Goal: Information Seeking & Learning: Check status

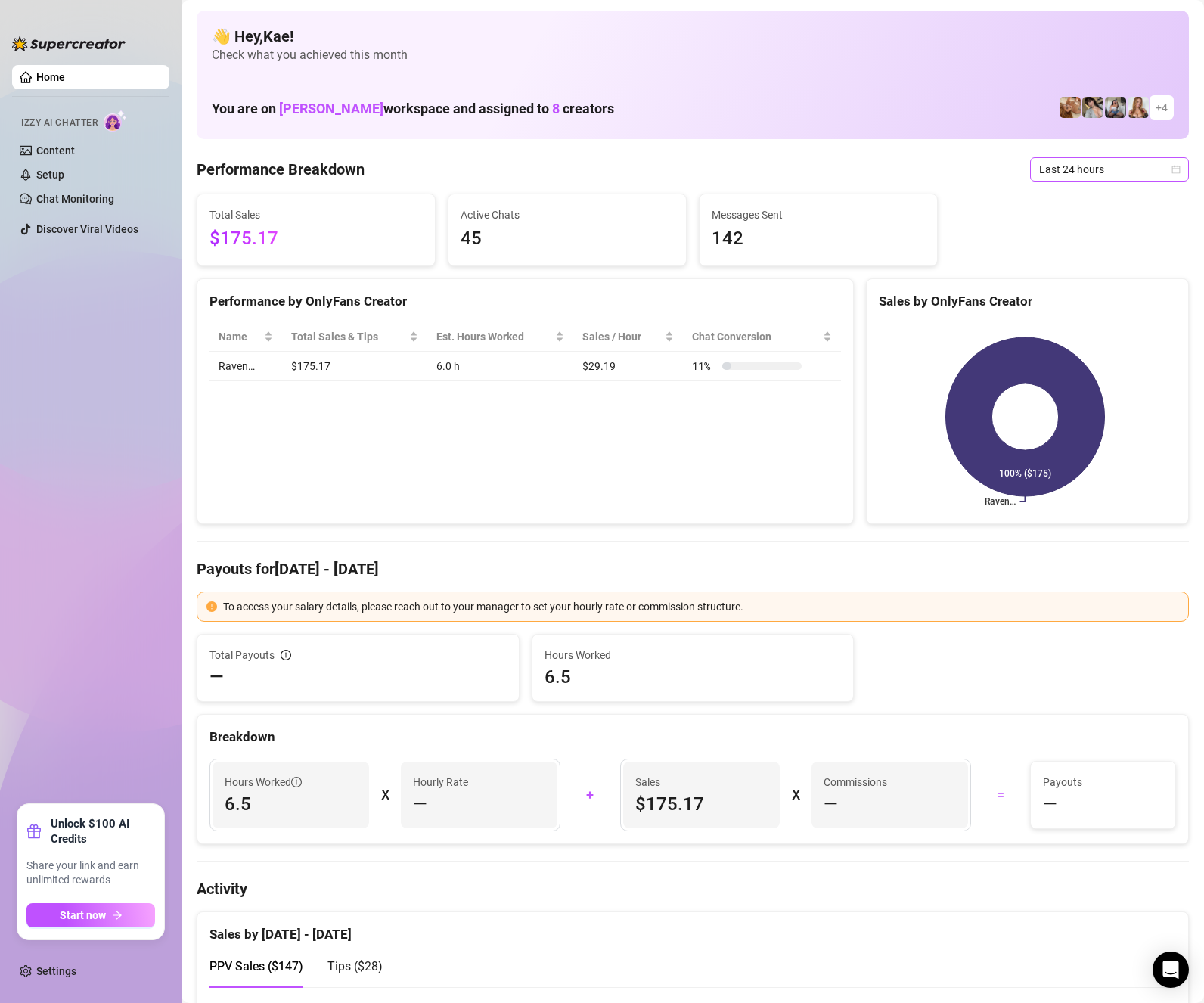
click at [1069, 166] on span "Last 24 hours" at bounding box center [1110, 169] width 141 height 23
click at [1067, 206] on div "Last 24 hours" at bounding box center [1096, 200] width 135 height 16
click at [1081, 171] on span "Last 24 hours" at bounding box center [1110, 169] width 141 height 23
click at [1061, 223] on div "Last 7 days" at bounding box center [1096, 223] width 135 height 16
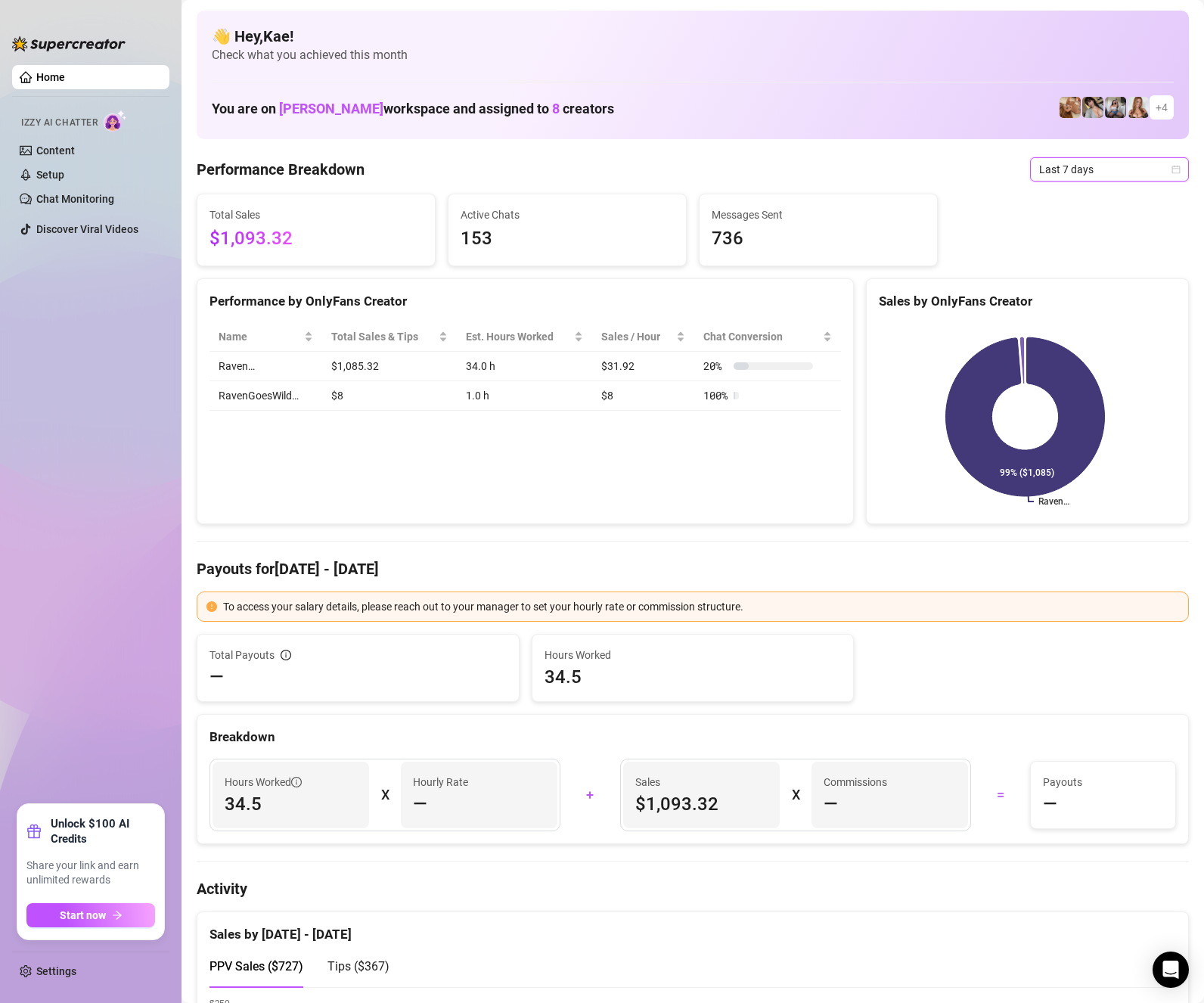
click at [1072, 169] on span "Last 7 days" at bounding box center [1110, 169] width 141 height 23
click at [1085, 192] on div "Last 24 hours" at bounding box center [1096, 200] width 135 height 16
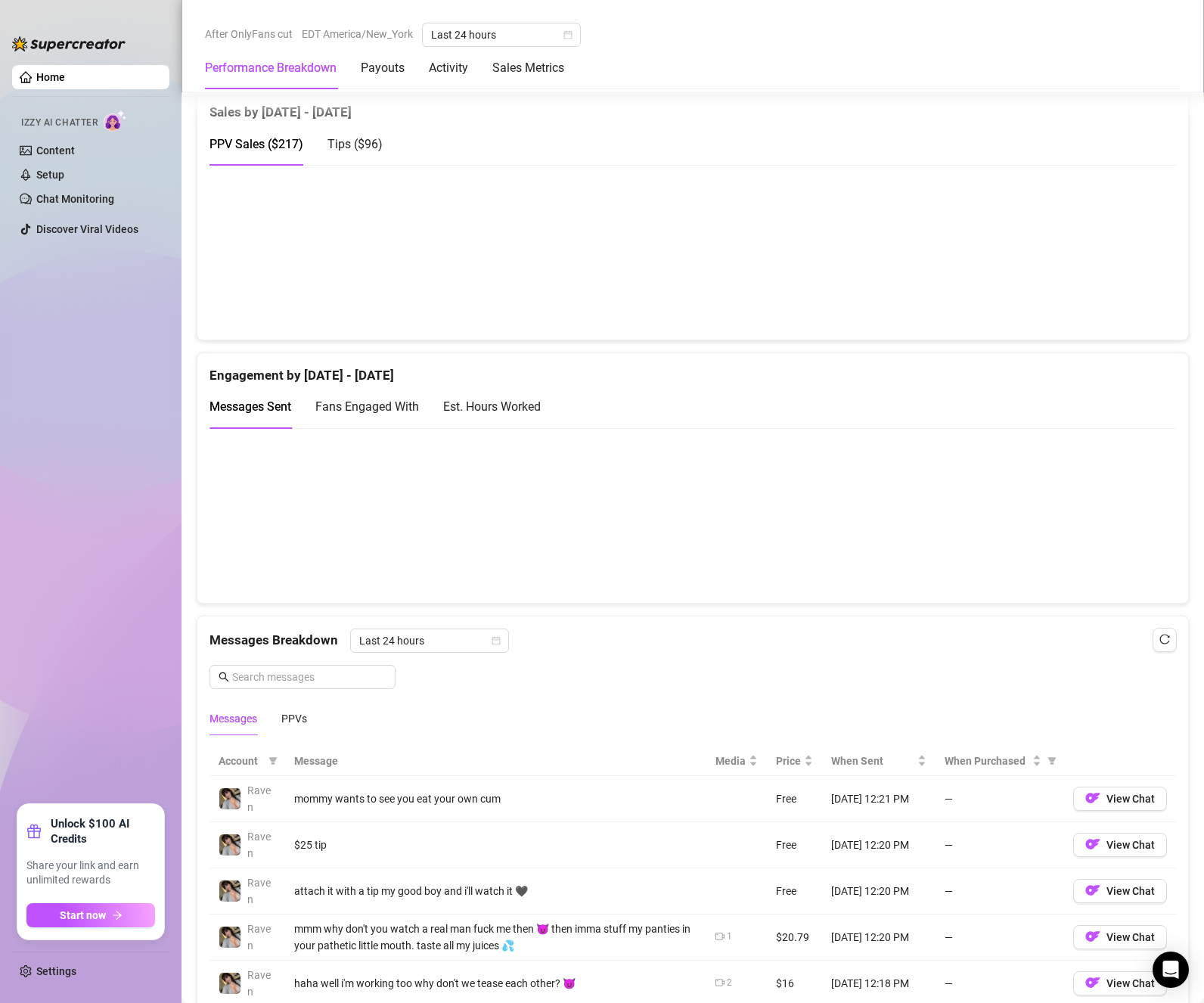
scroll to position [1134, 0]
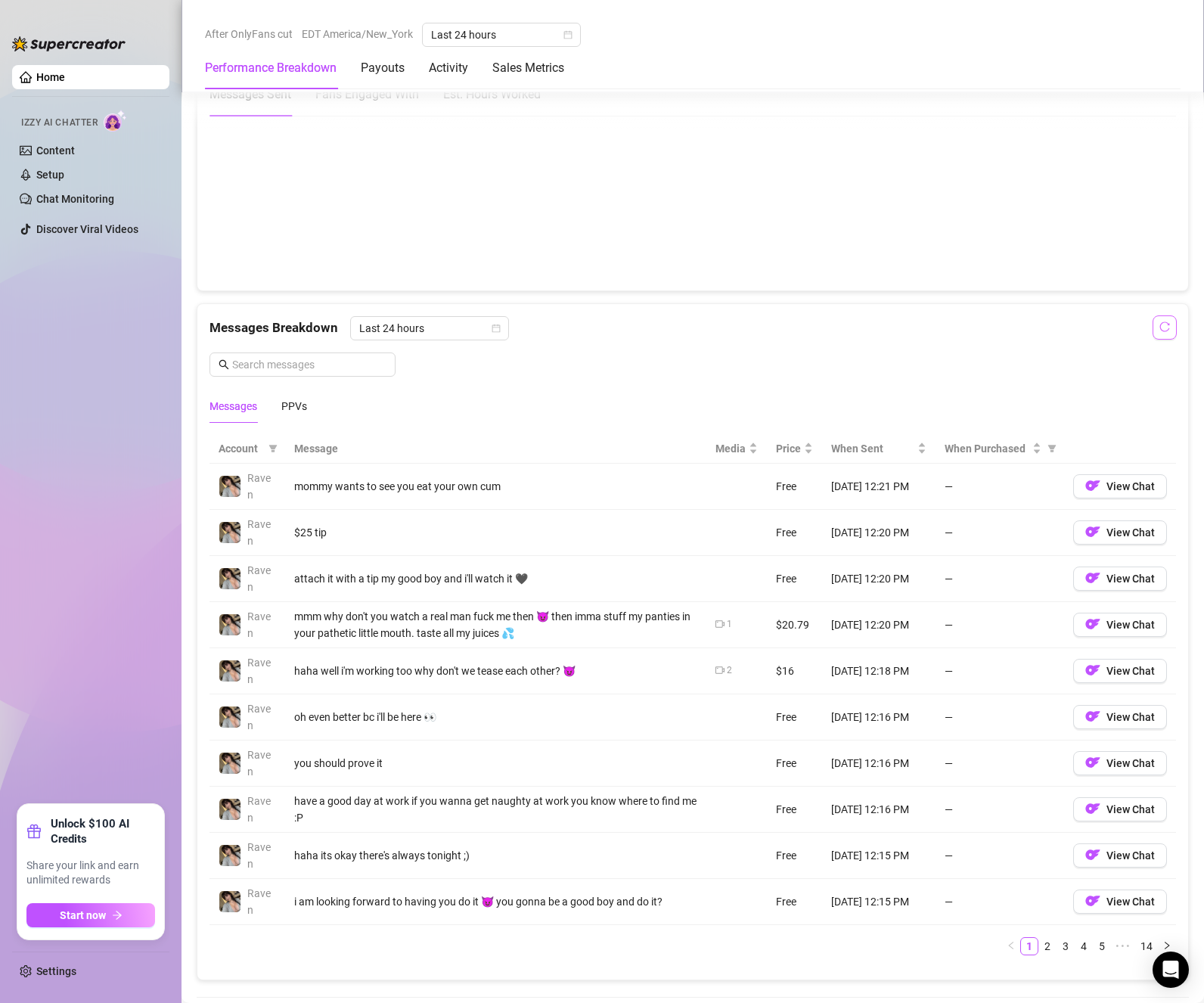
click at [1163, 332] on button "button" at bounding box center [1165, 327] width 24 height 24
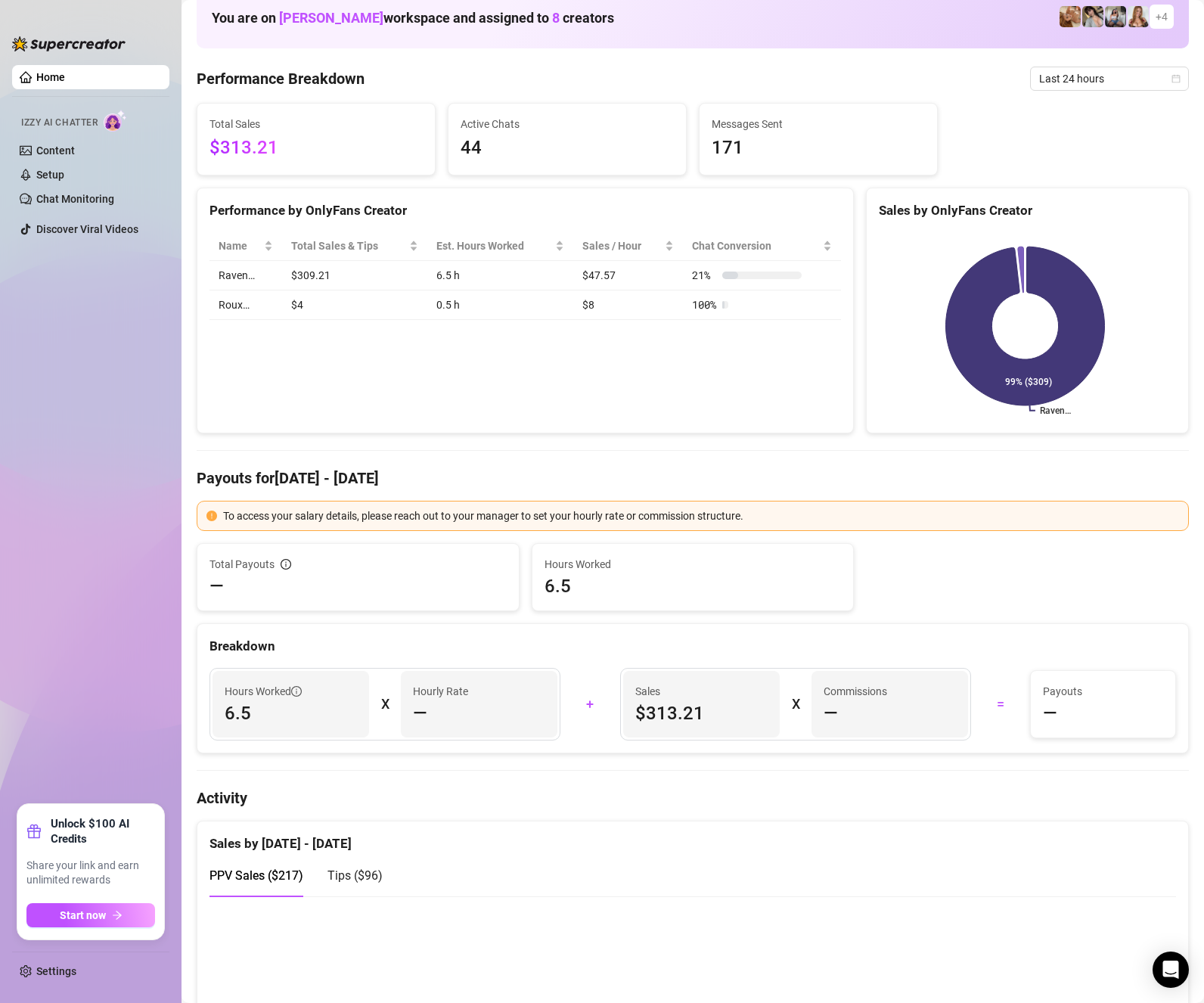
scroll to position [0, 0]
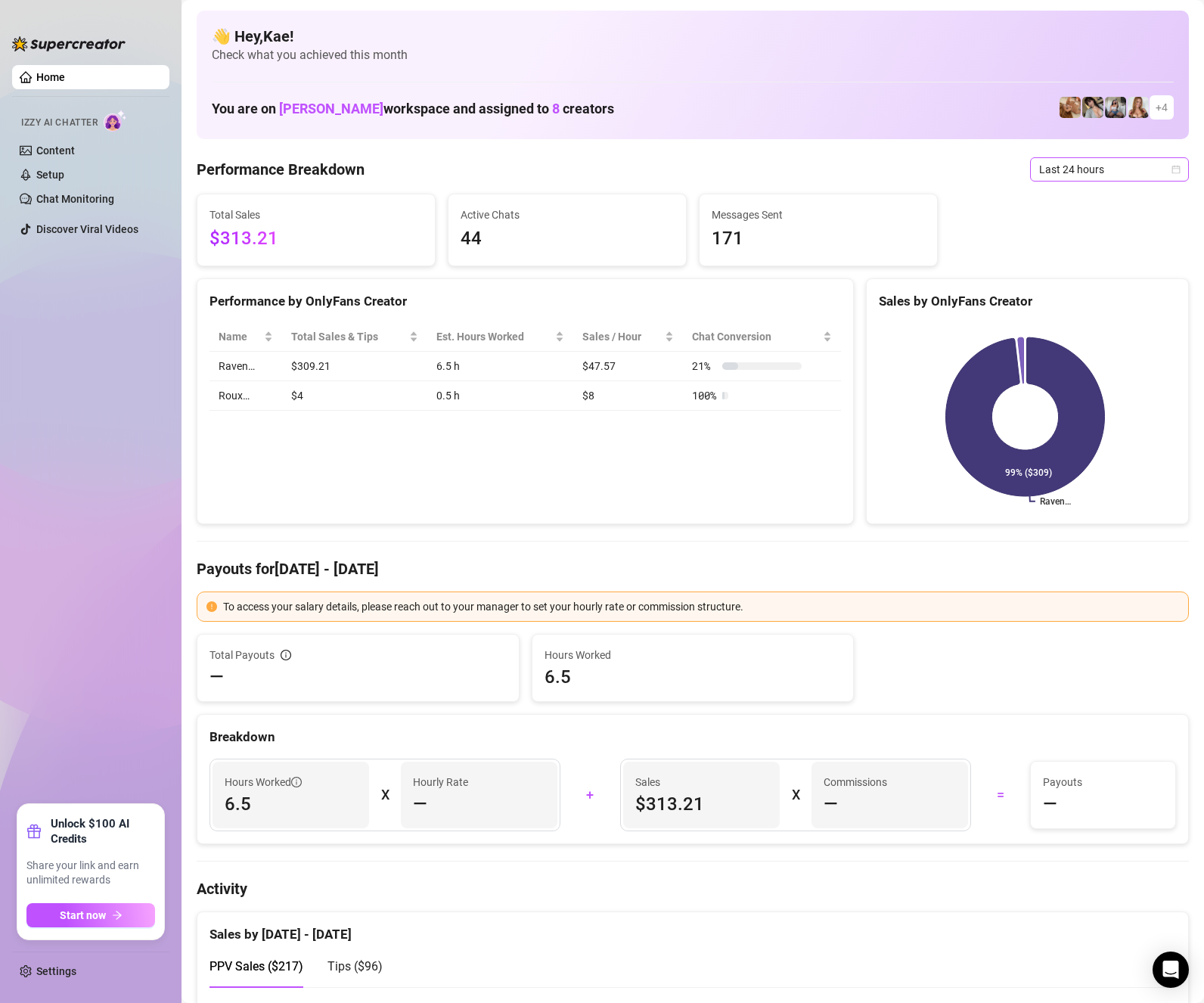
drag, startPoint x: 1099, startPoint y: 168, endPoint x: 1087, endPoint y: 175, distance: 13.9
click at [1099, 167] on span "Last 24 hours" at bounding box center [1110, 169] width 141 height 23
click at [1059, 223] on div "Last 7 days" at bounding box center [1096, 223] width 135 height 16
click at [1065, 169] on span "Last 7 days" at bounding box center [1110, 169] width 141 height 23
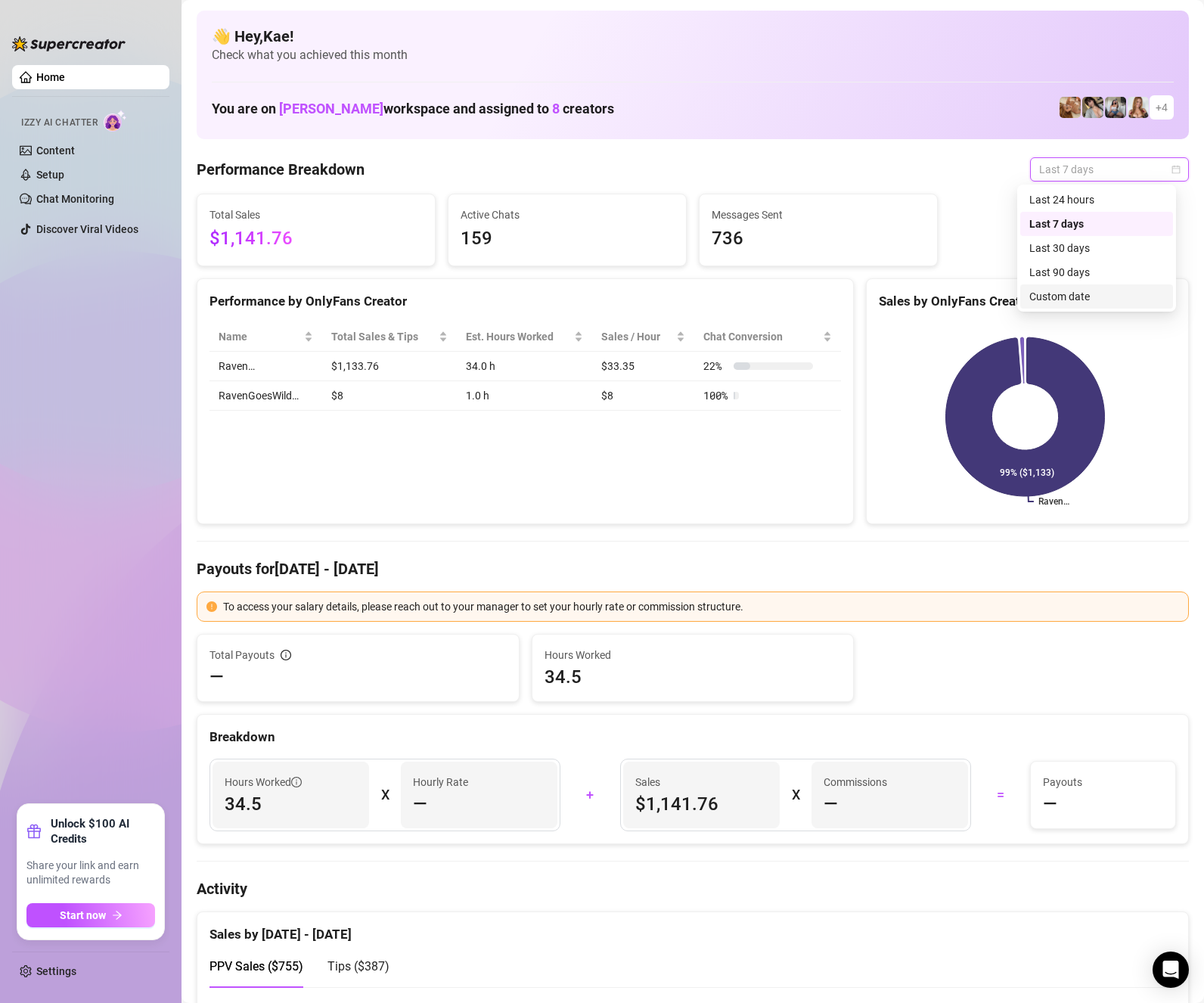
click at [1089, 275] on div "Last 90 days" at bounding box center [1096, 272] width 135 height 16
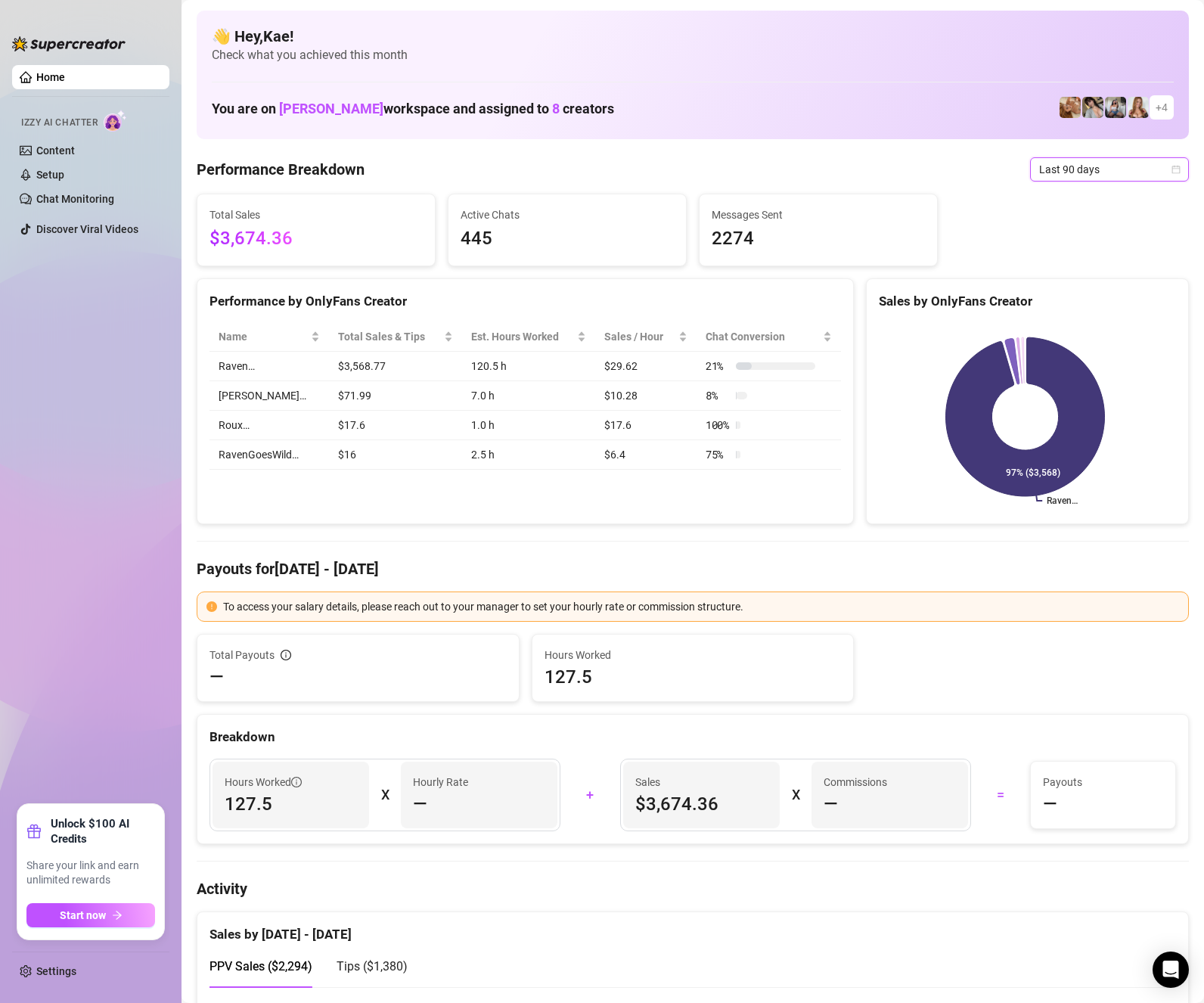
click at [1117, 168] on span "Last 90 days" at bounding box center [1110, 169] width 141 height 23
click at [1079, 245] on div "Last 30 days" at bounding box center [1096, 248] width 135 height 16
click at [1091, 163] on span "Last 30 days" at bounding box center [1110, 169] width 141 height 23
click at [1075, 228] on div "Last 7 days" at bounding box center [1096, 223] width 135 height 16
click at [1, 897] on aside "Home Izzy AI Chatter Content Setup Chat Monitoring Discover Viral Videos Unlock…" at bounding box center [91, 501] width 181 height 1003
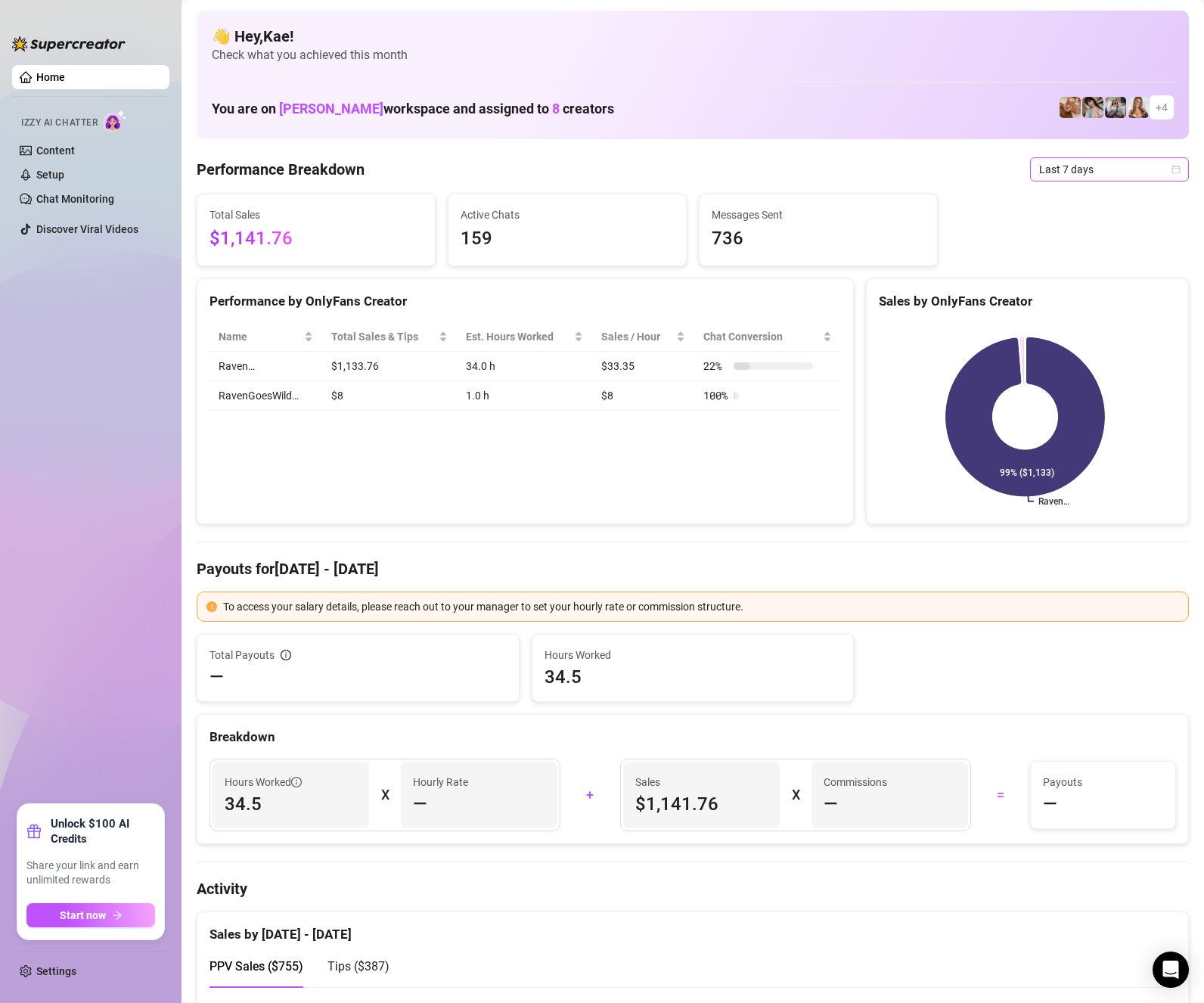
click at [1054, 176] on span "Last 7 days" at bounding box center [1110, 169] width 141 height 23
click at [1073, 209] on div "Last 24 hours" at bounding box center [1097, 200] width 153 height 24
click at [1114, 167] on span "Last 24 hours" at bounding box center [1110, 169] width 141 height 23
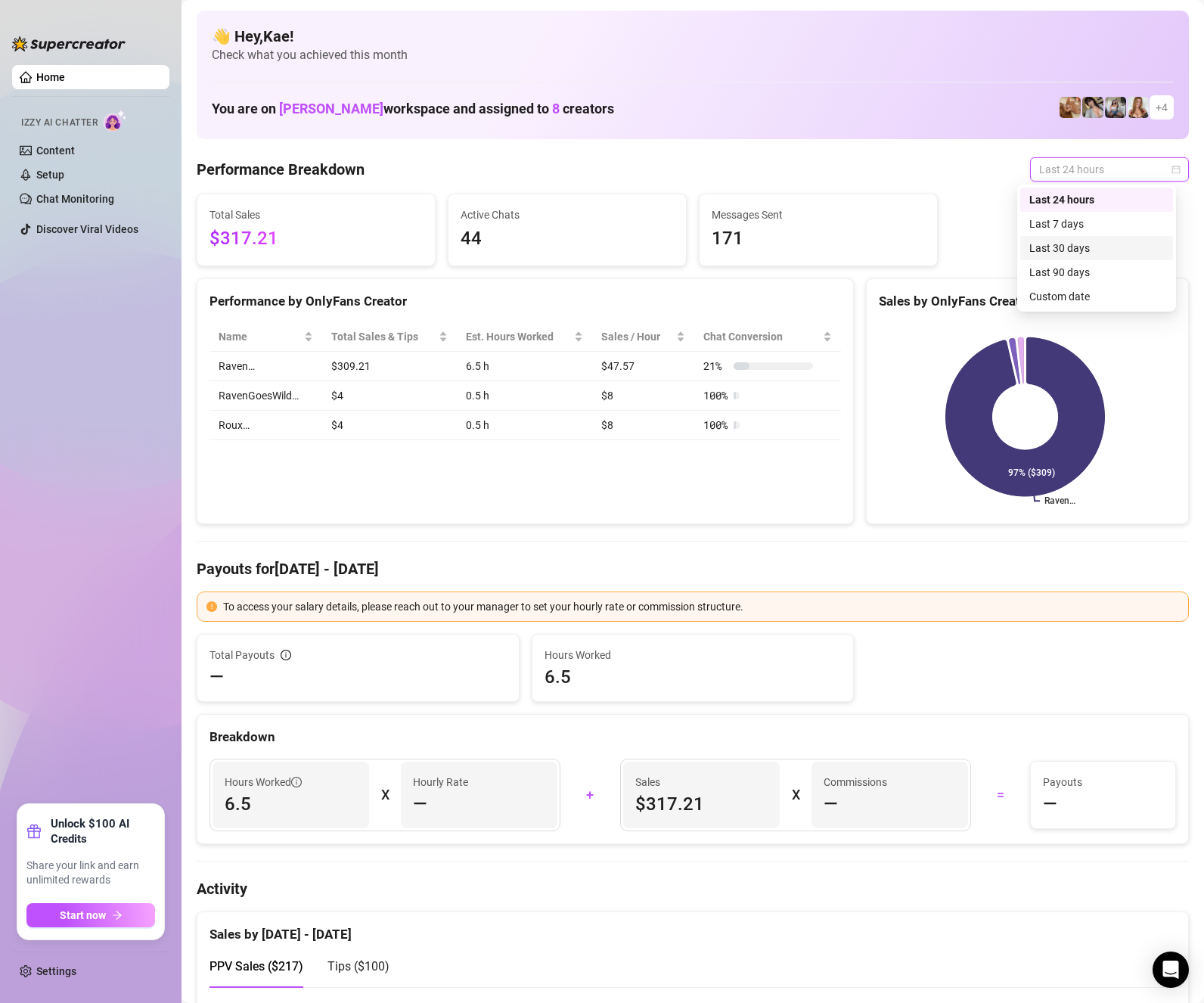
drag, startPoint x: 1099, startPoint y: 239, endPoint x: 1103, endPoint y: 181, distance: 58.1
click at [1099, 239] on div "Last 30 days" at bounding box center [1097, 248] width 153 height 24
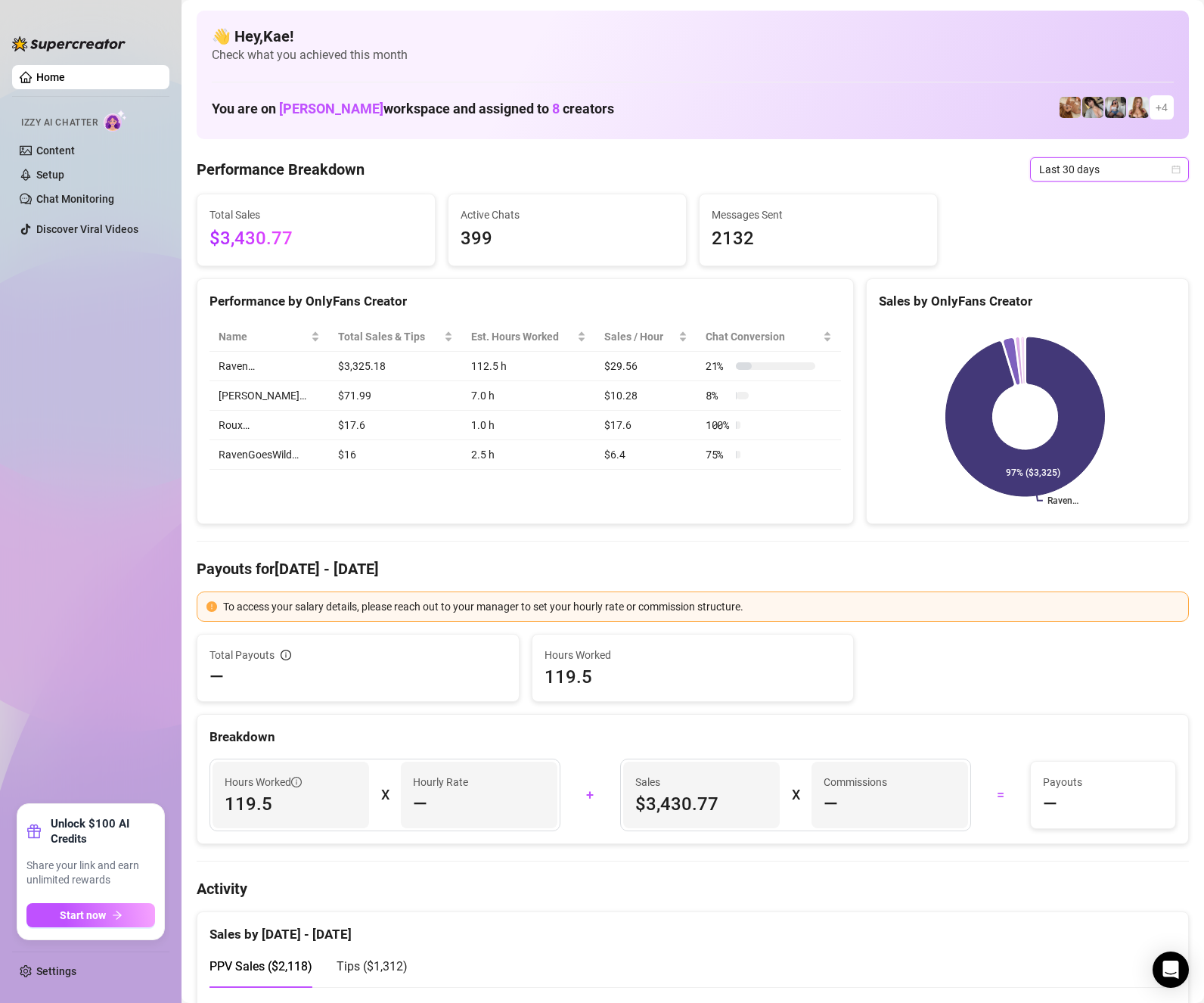
click at [1101, 168] on span "Last 30 days" at bounding box center [1110, 169] width 141 height 23
click at [1074, 270] on div "Last 90 days" at bounding box center [1096, 272] width 135 height 16
click at [1066, 170] on span "Last 90 days" at bounding box center [1110, 169] width 141 height 23
click at [1077, 248] on div "Last 30 days" at bounding box center [1096, 248] width 135 height 16
click at [1088, 179] on span "Last 30 days" at bounding box center [1110, 169] width 141 height 23
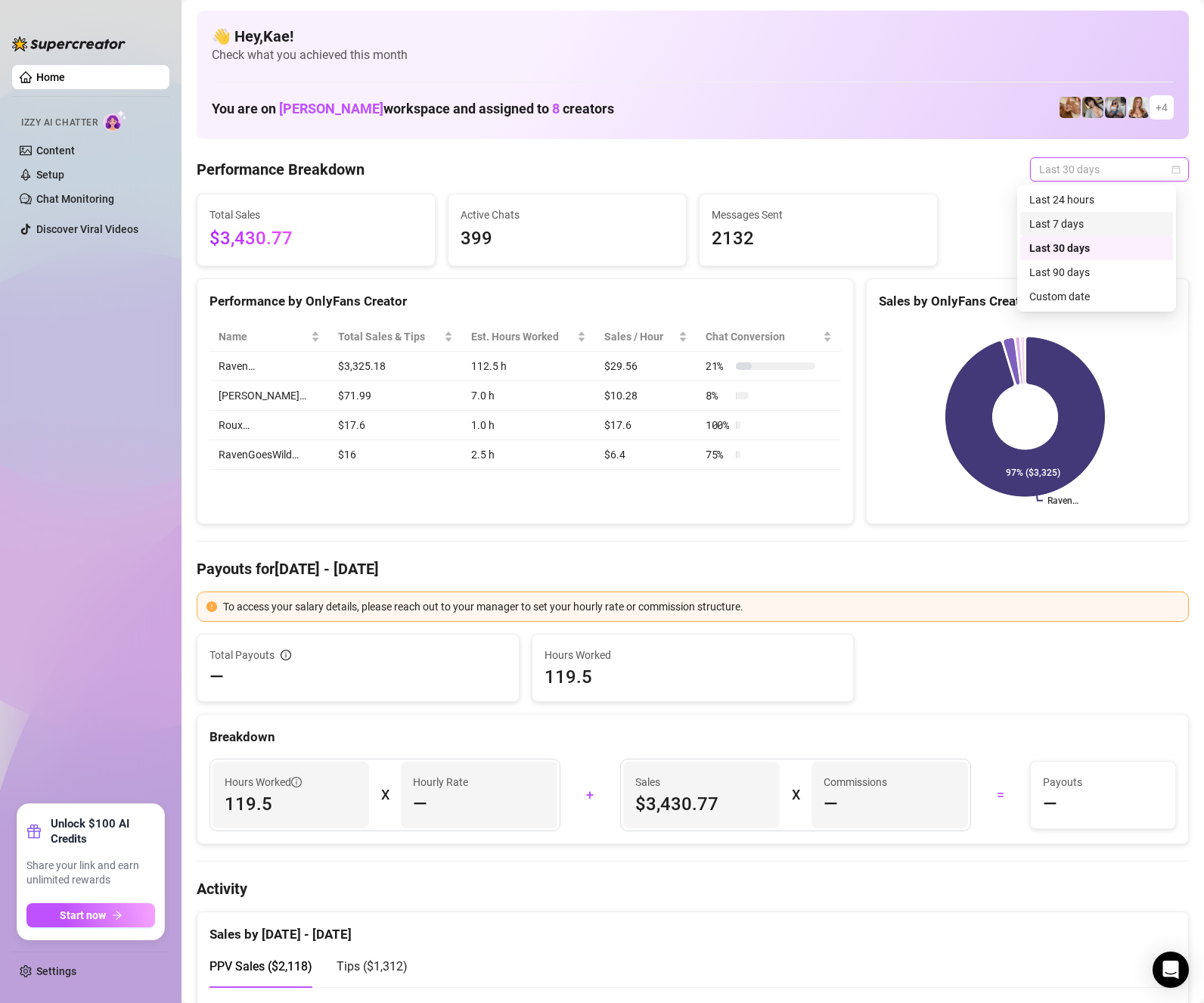
click at [1079, 225] on div "Last 7 days" at bounding box center [1096, 223] width 135 height 16
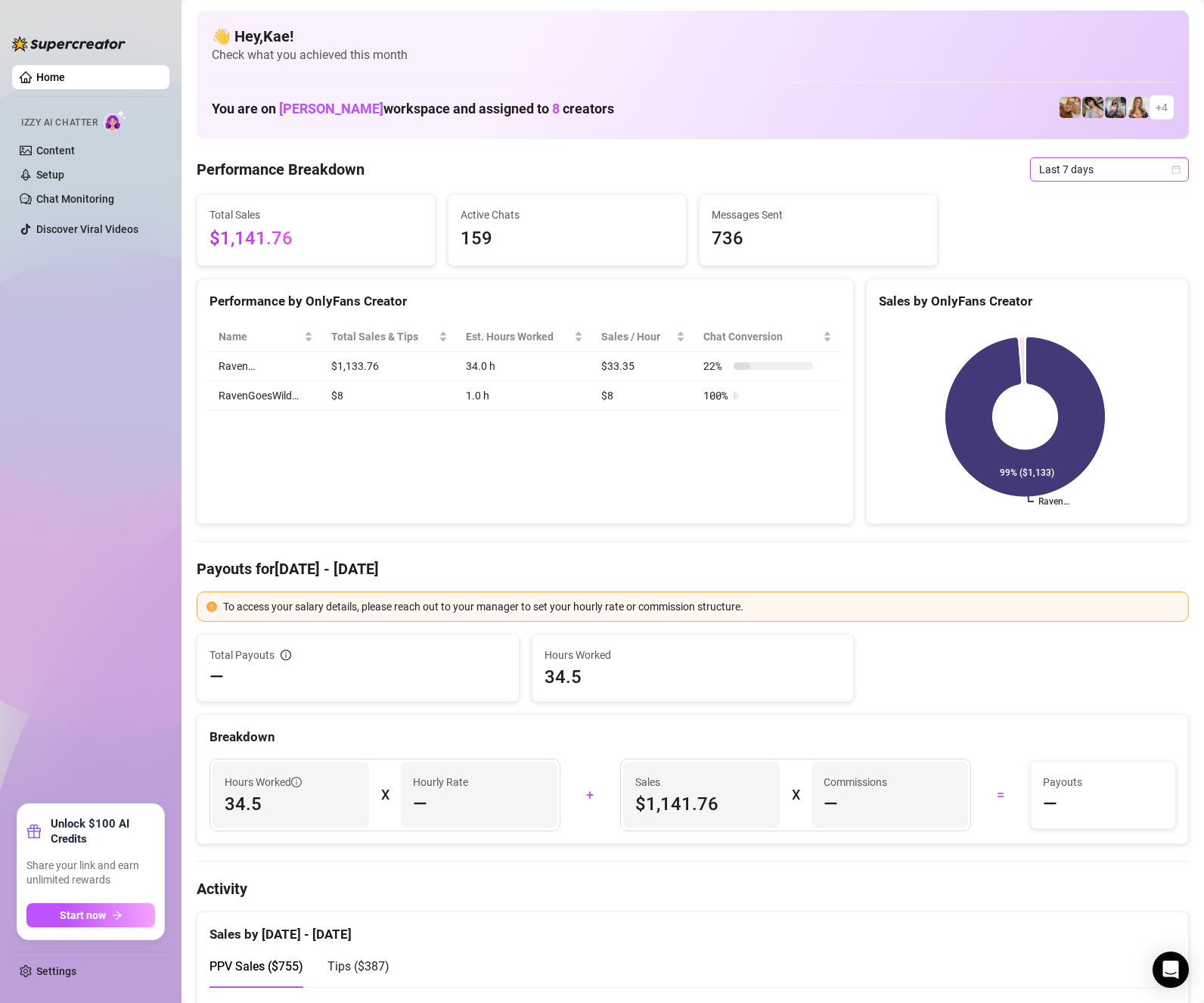
click at [1084, 162] on span "Last 7 days" at bounding box center [1110, 169] width 141 height 23
click at [796, 881] on h4 "Activity" at bounding box center [693, 888] width 992 height 21
click at [1068, 168] on span "Last 7 days" at bounding box center [1110, 169] width 141 height 23
click at [1080, 204] on div "Last 24 hours" at bounding box center [1096, 200] width 135 height 16
